Goal: Task Accomplishment & Management: Use online tool/utility

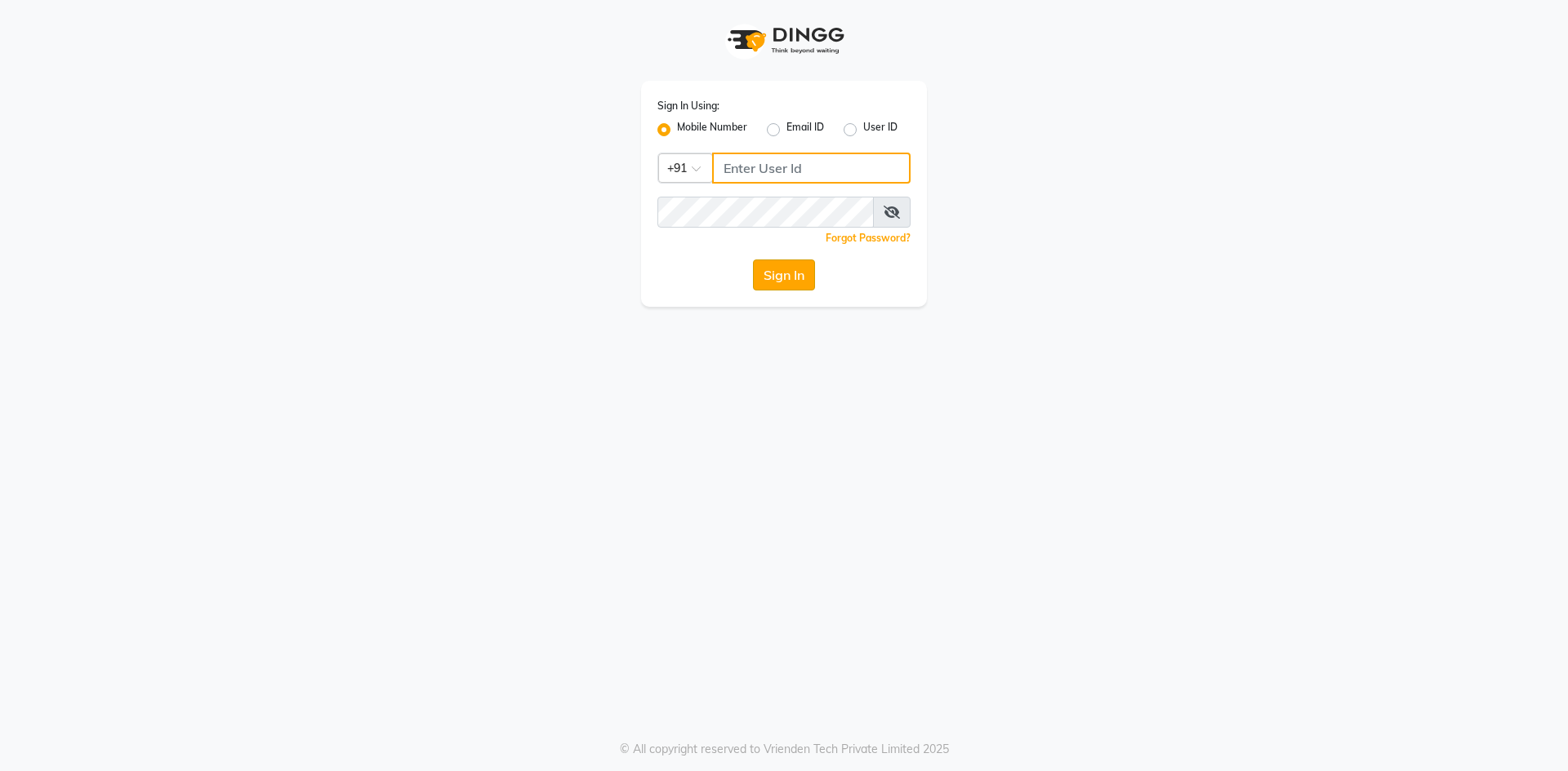
type input "9087667727"
click at [778, 281] on button "Sign In" at bounding box center [784, 275] width 62 height 31
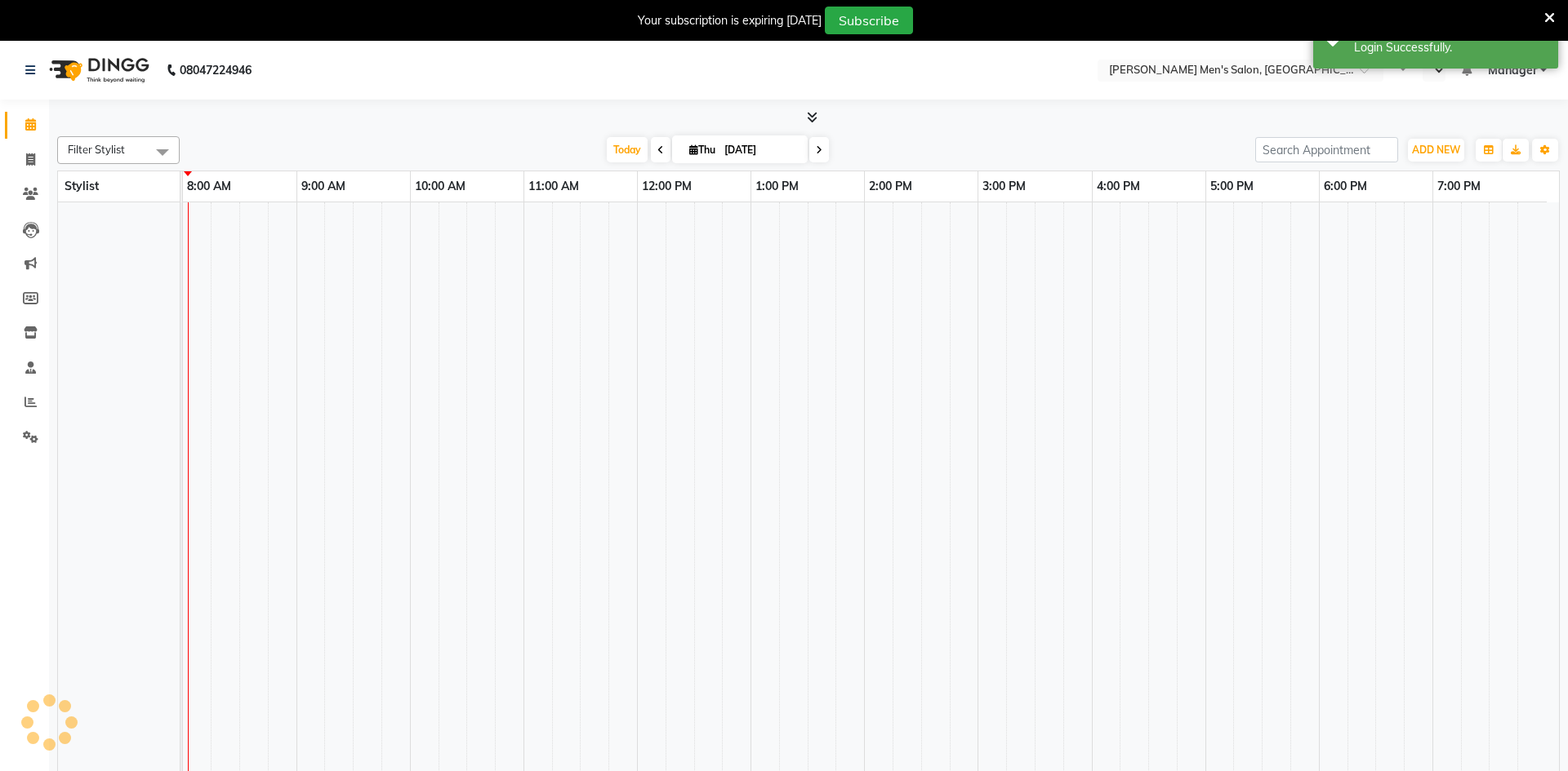
select select "en"
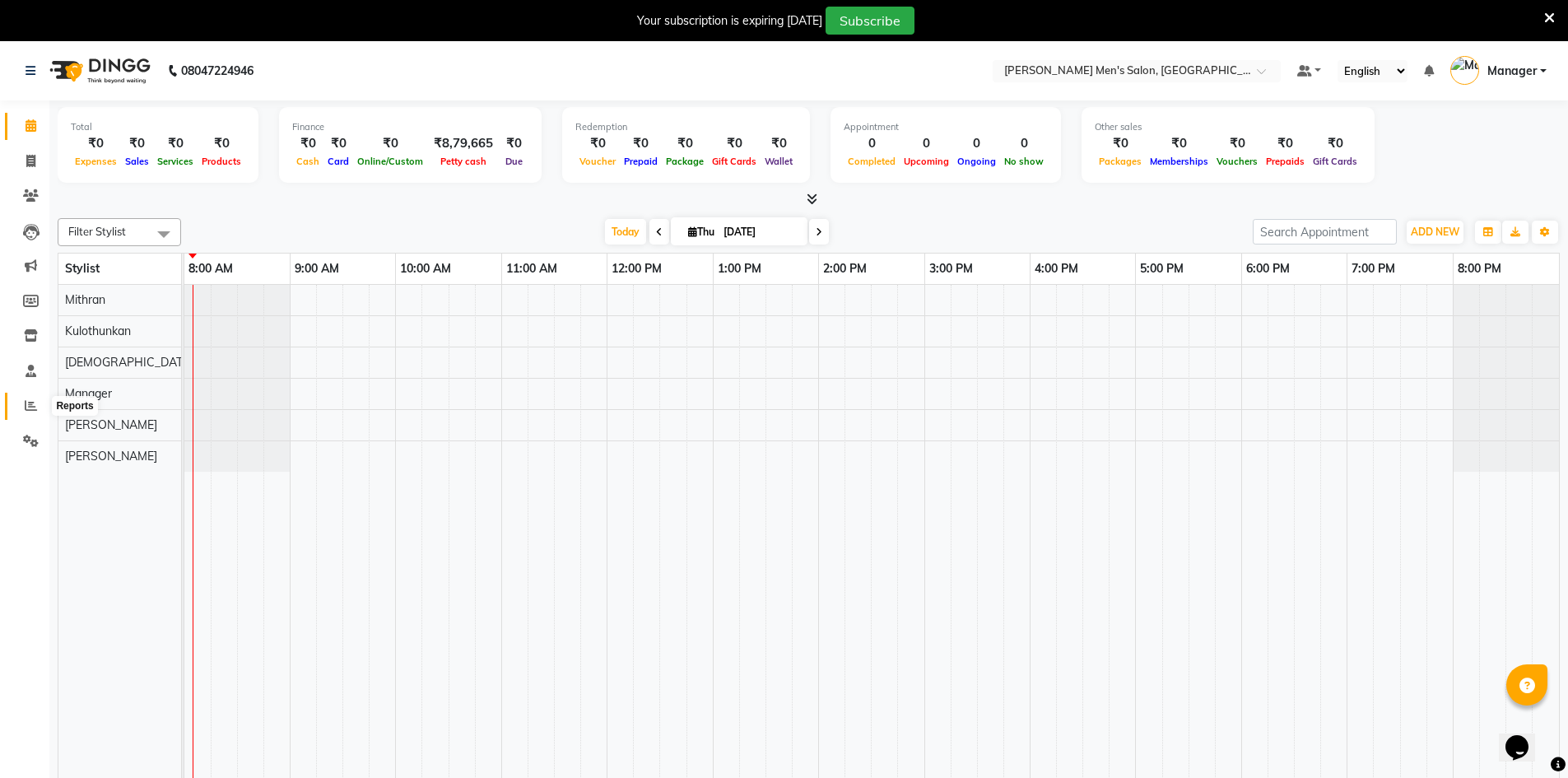
click at [19, 402] on span at bounding box center [30, 407] width 29 height 19
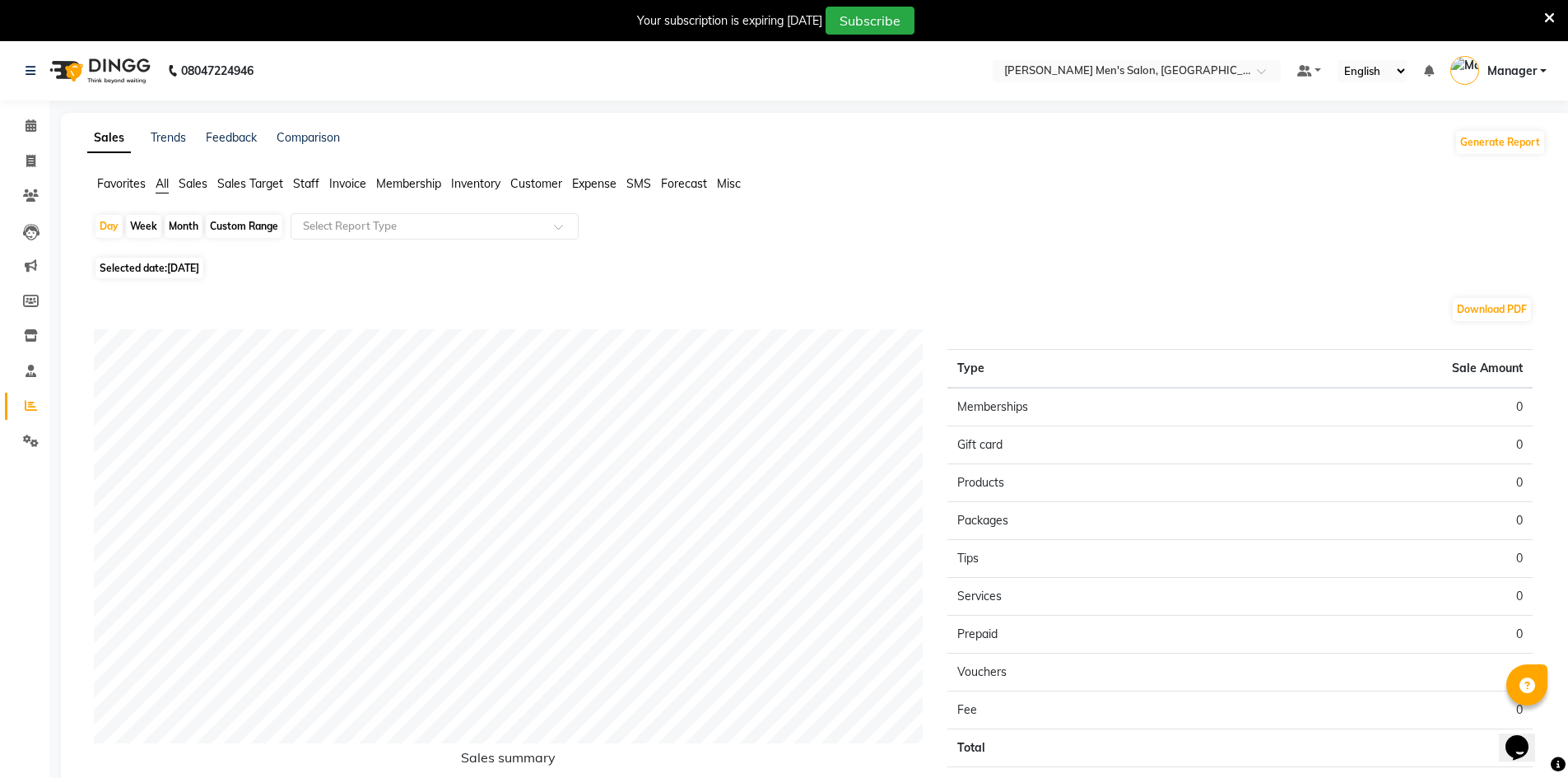
click at [306, 185] on span "Staff" at bounding box center [306, 183] width 27 height 15
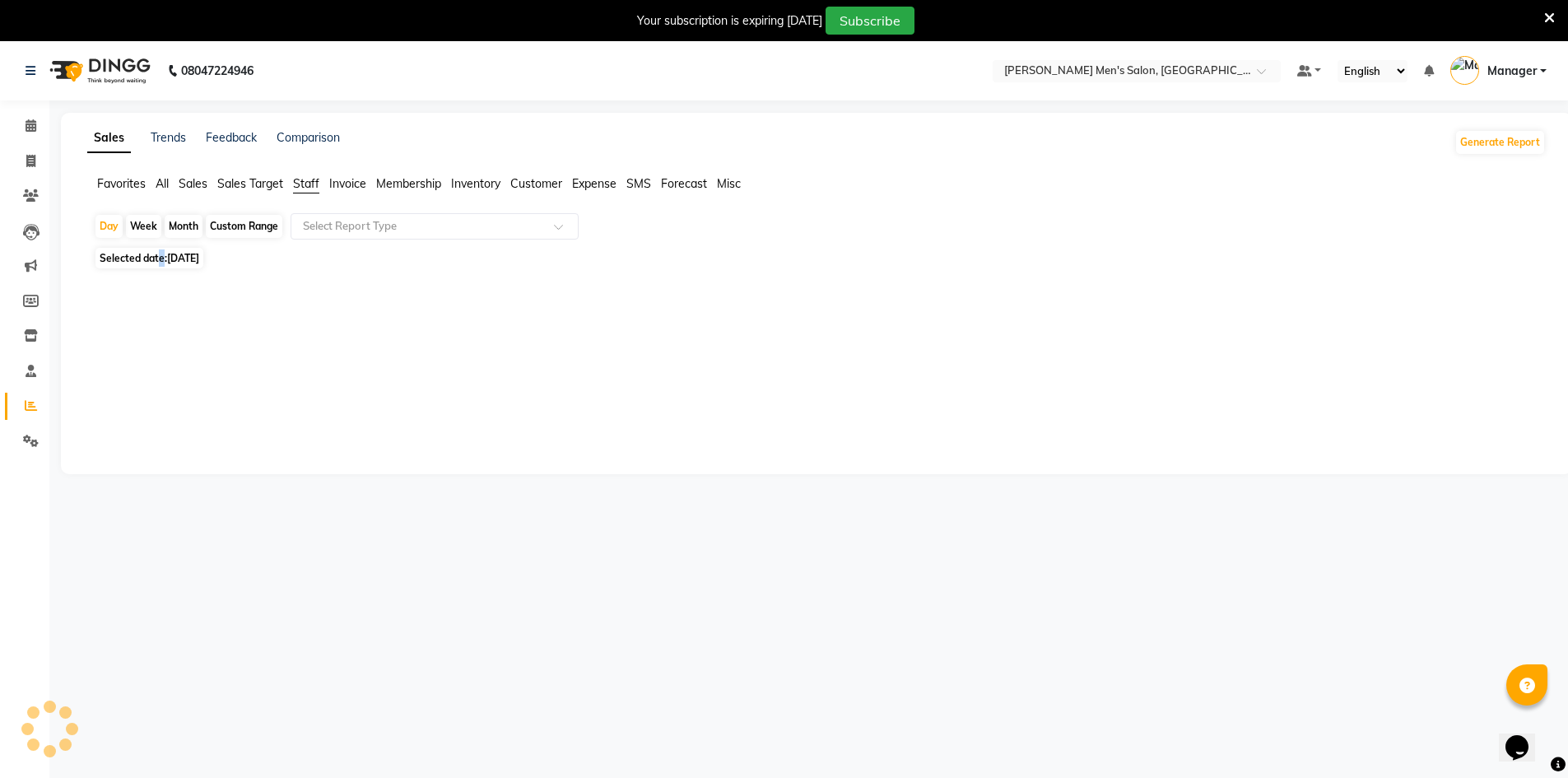
drag, startPoint x: 161, startPoint y: 256, endPoint x: 164, endPoint y: 265, distance: 9.5
click at [161, 257] on span "Selected date: [DATE]" at bounding box center [149, 258] width 108 height 20
select select "9"
select select "2025"
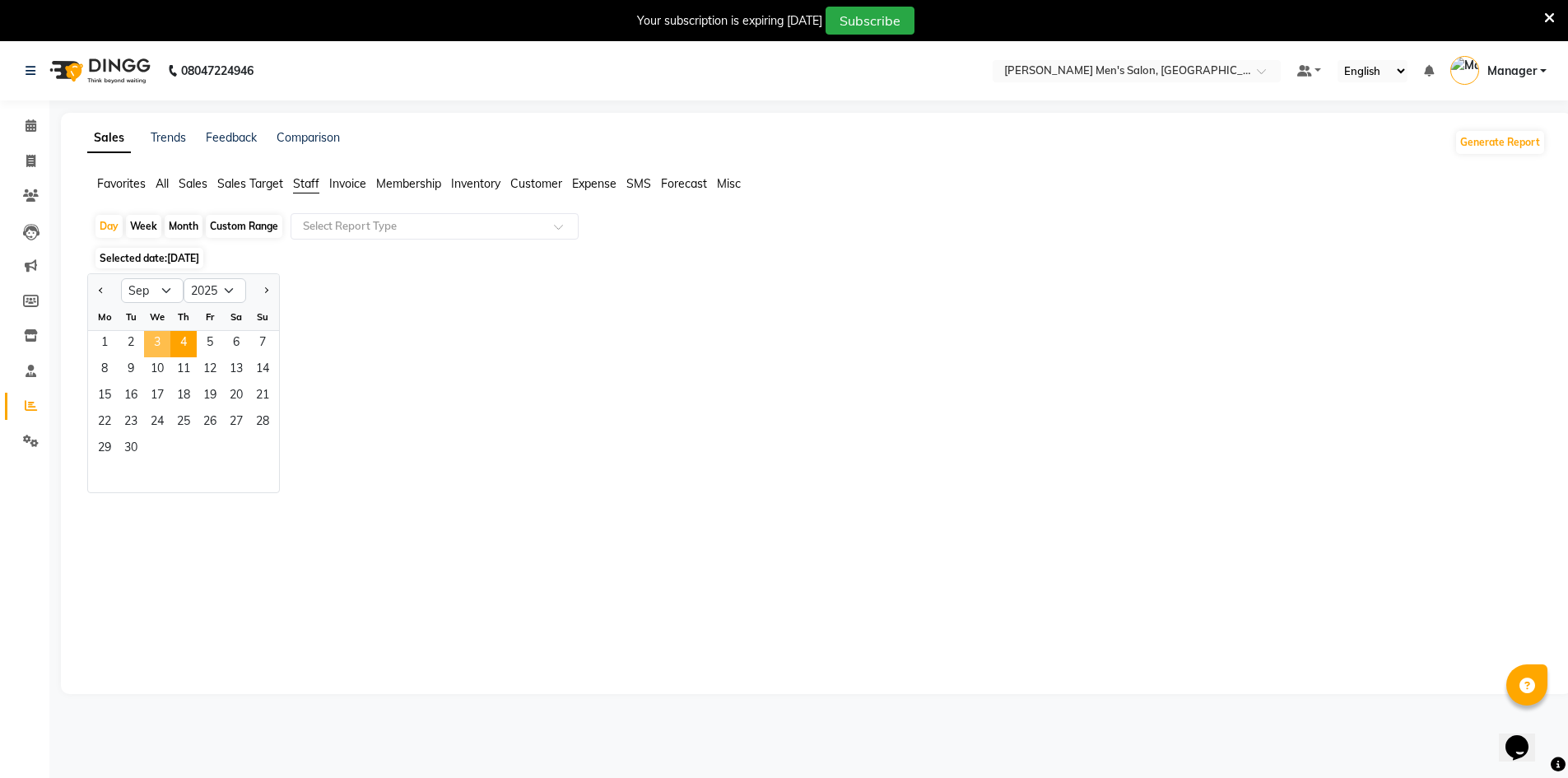
click at [162, 341] on span "3" at bounding box center [157, 344] width 27 height 27
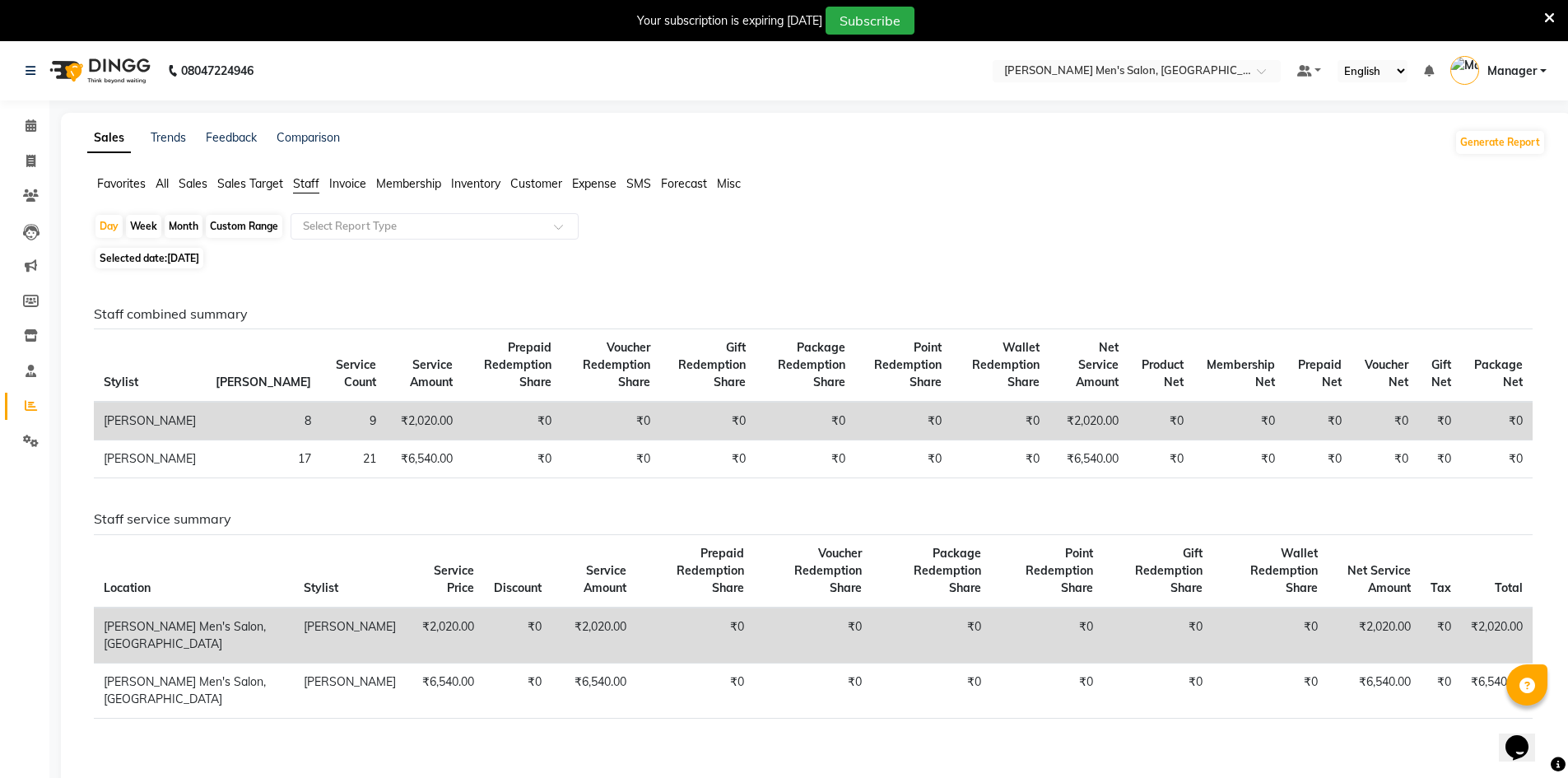
drag, startPoint x: 155, startPoint y: 252, endPoint x: 158, endPoint y: 265, distance: 13.3
click at [156, 252] on span "Selected date: [DATE]" at bounding box center [149, 258] width 108 height 20
select select "9"
select select "2025"
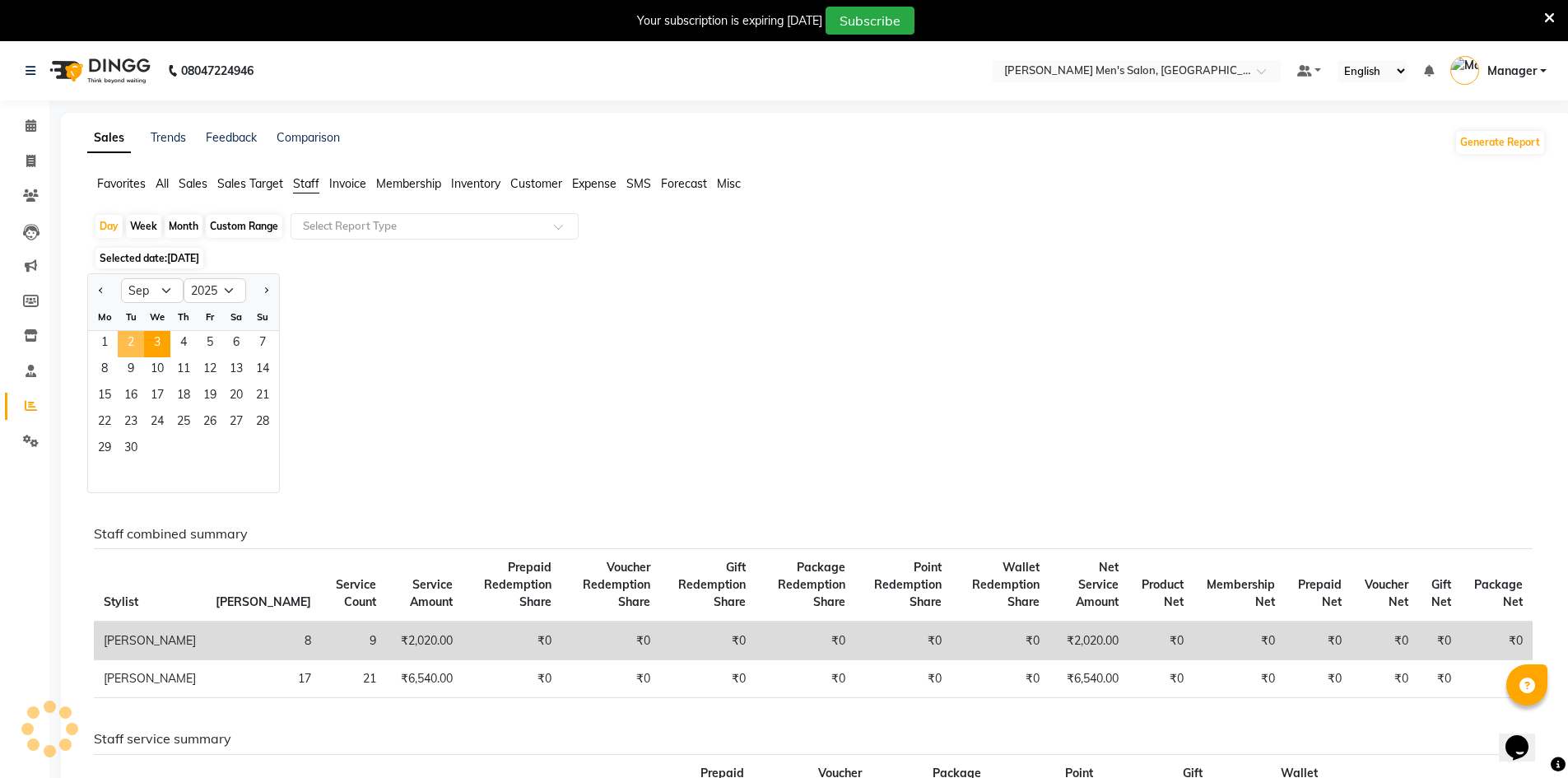
click at [136, 340] on span "2" at bounding box center [131, 344] width 27 height 27
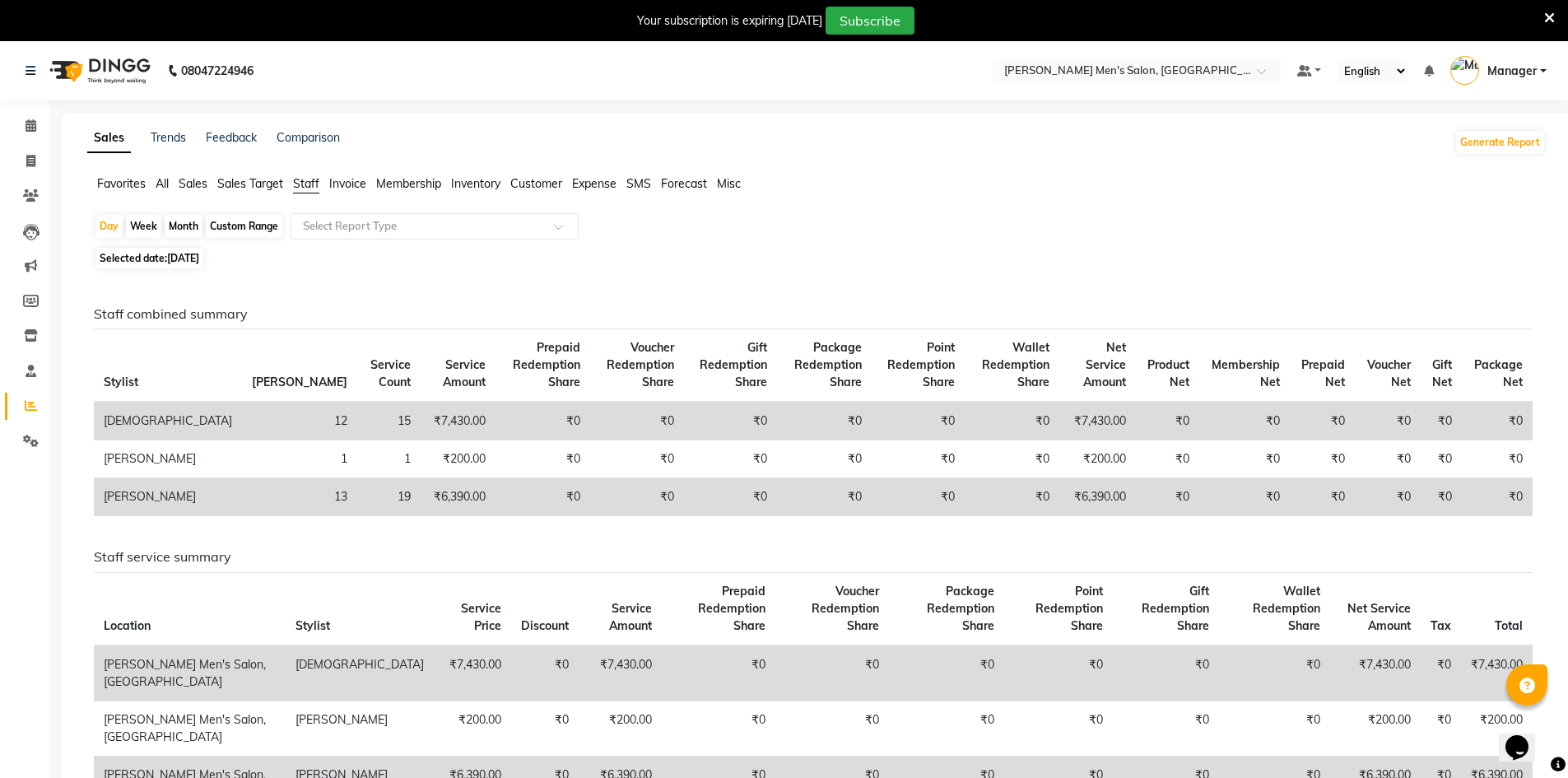
click at [161, 262] on span "Selected date: [DATE]" at bounding box center [149, 258] width 108 height 20
select select "9"
select select "2025"
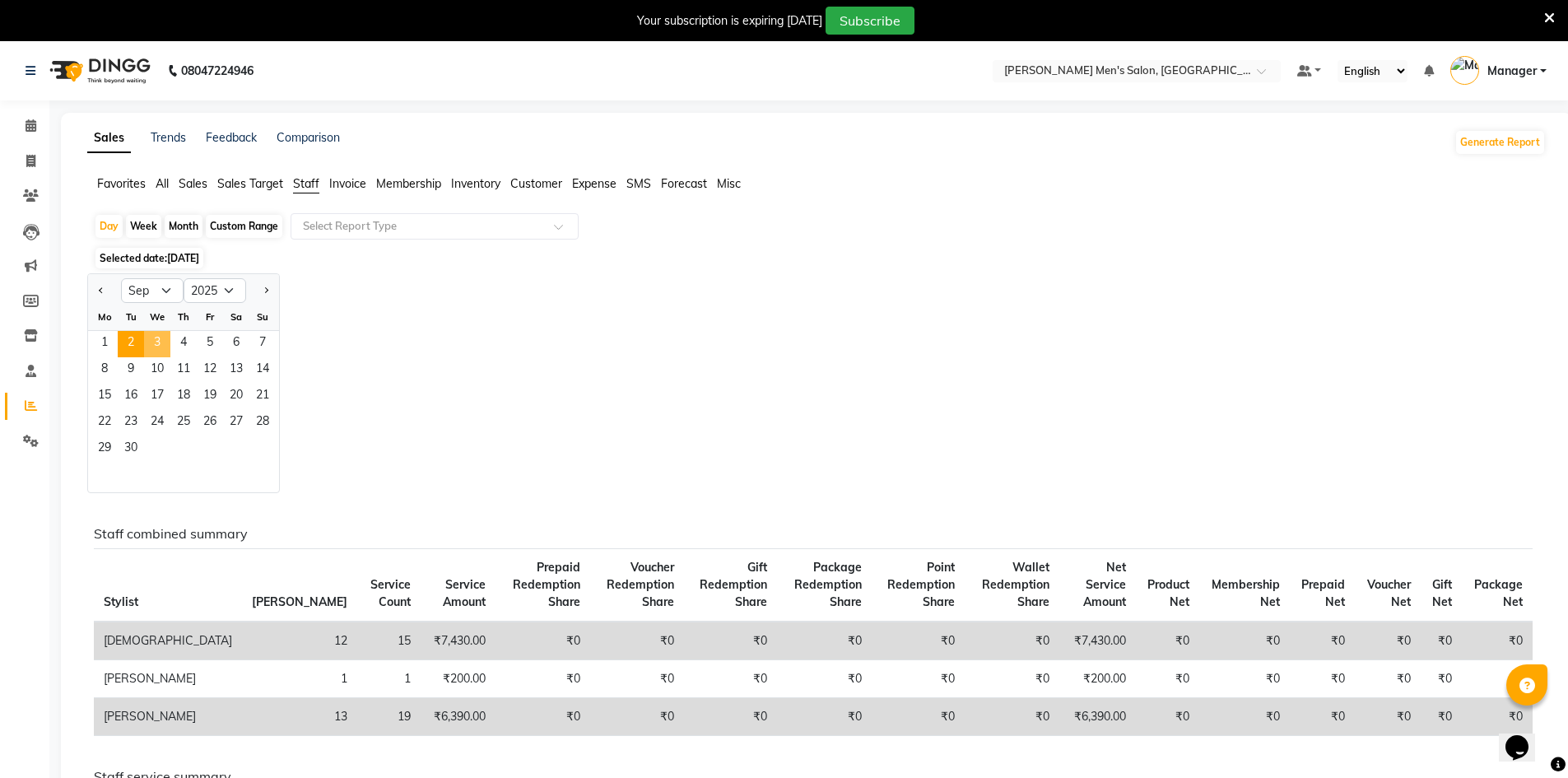
click at [159, 336] on span "3" at bounding box center [157, 344] width 27 height 27
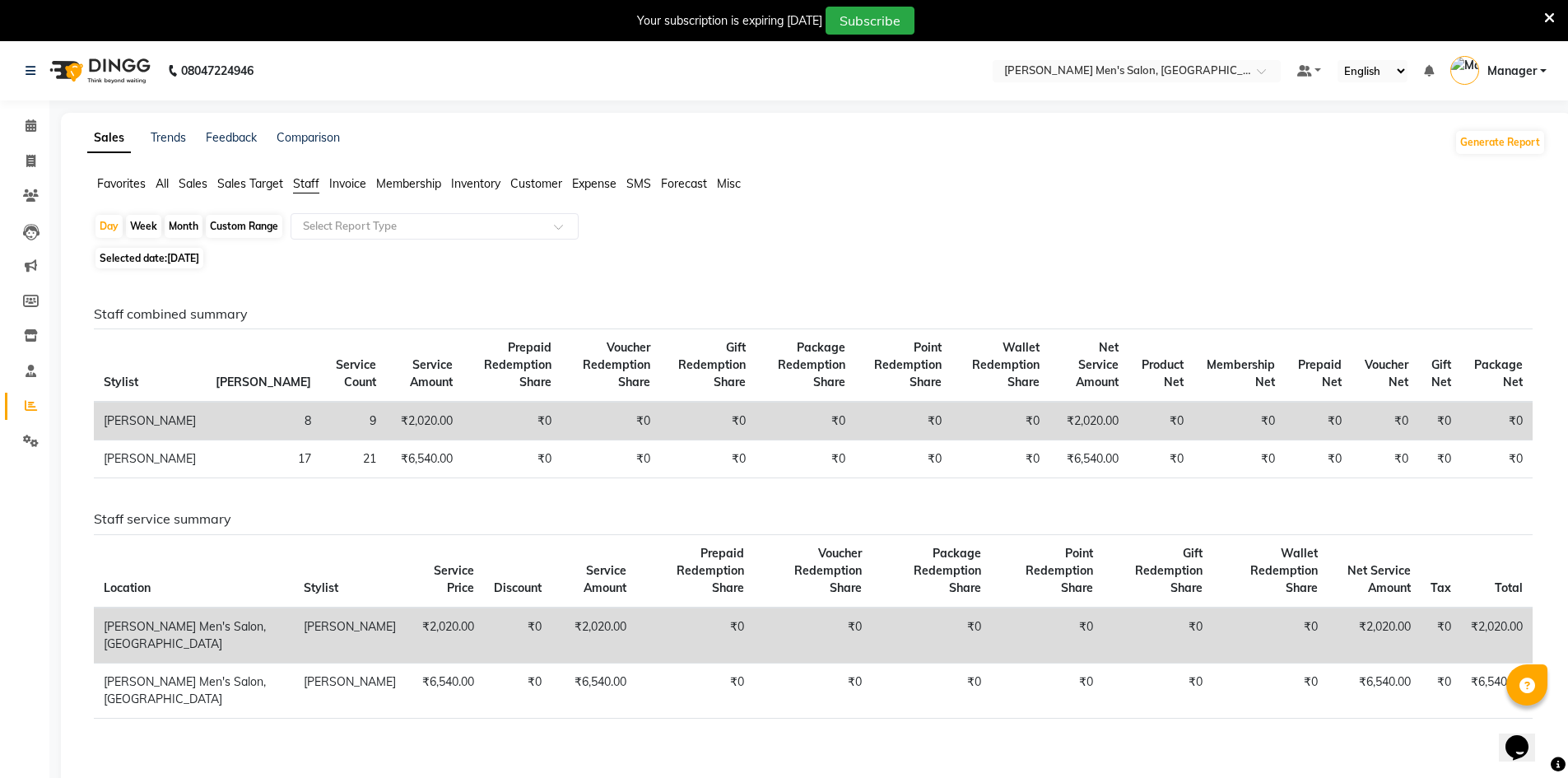
click at [28, 147] on li "Invoice" at bounding box center [25, 161] width 50 height 35
click at [28, 128] on icon at bounding box center [31, 125] width 11 height 12
